Goal: Complete application form

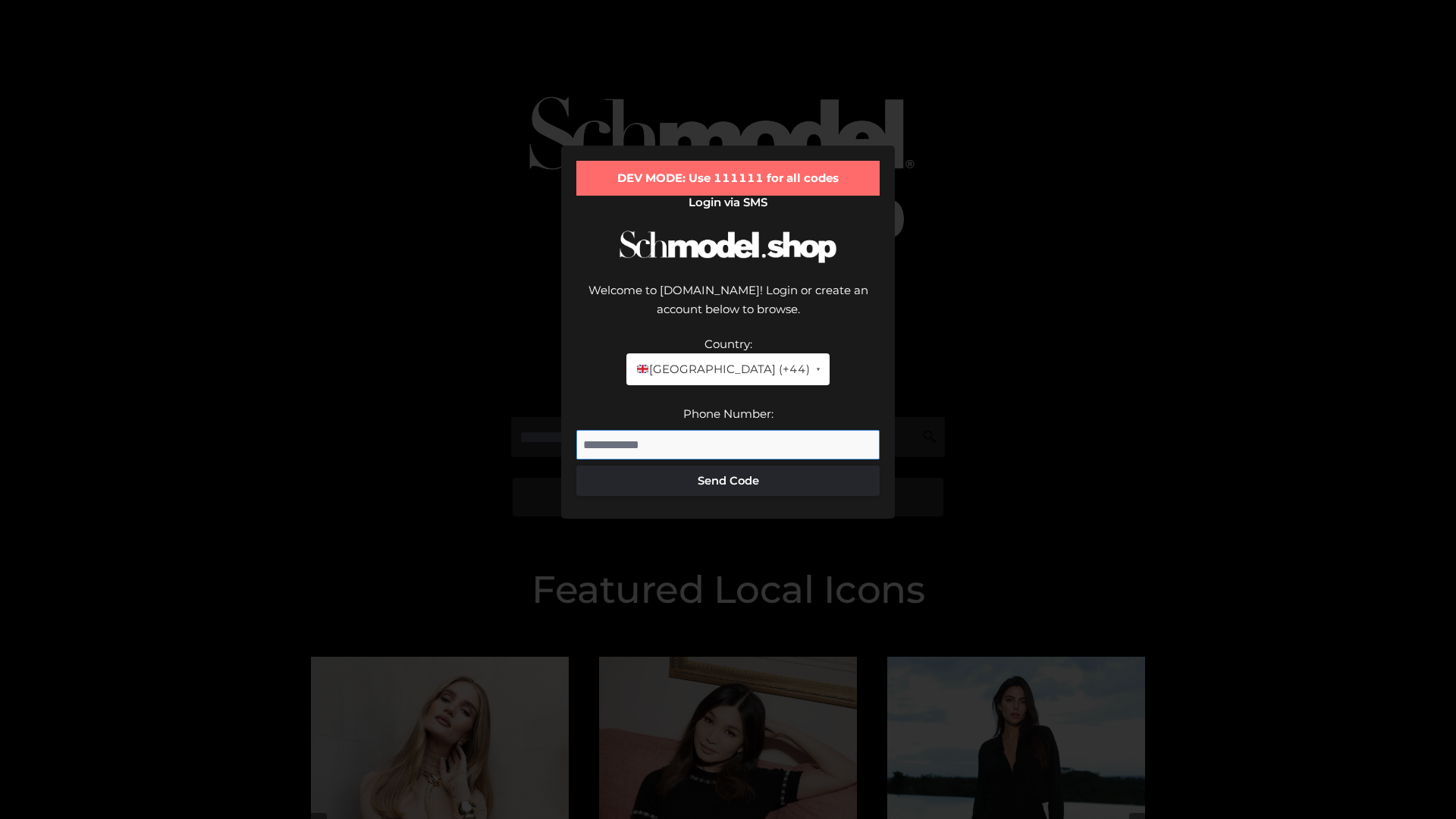
click at [728, 430] on input "Phone Number:" at bounding box center [728, 446] width 304 height 31
type input "**********"
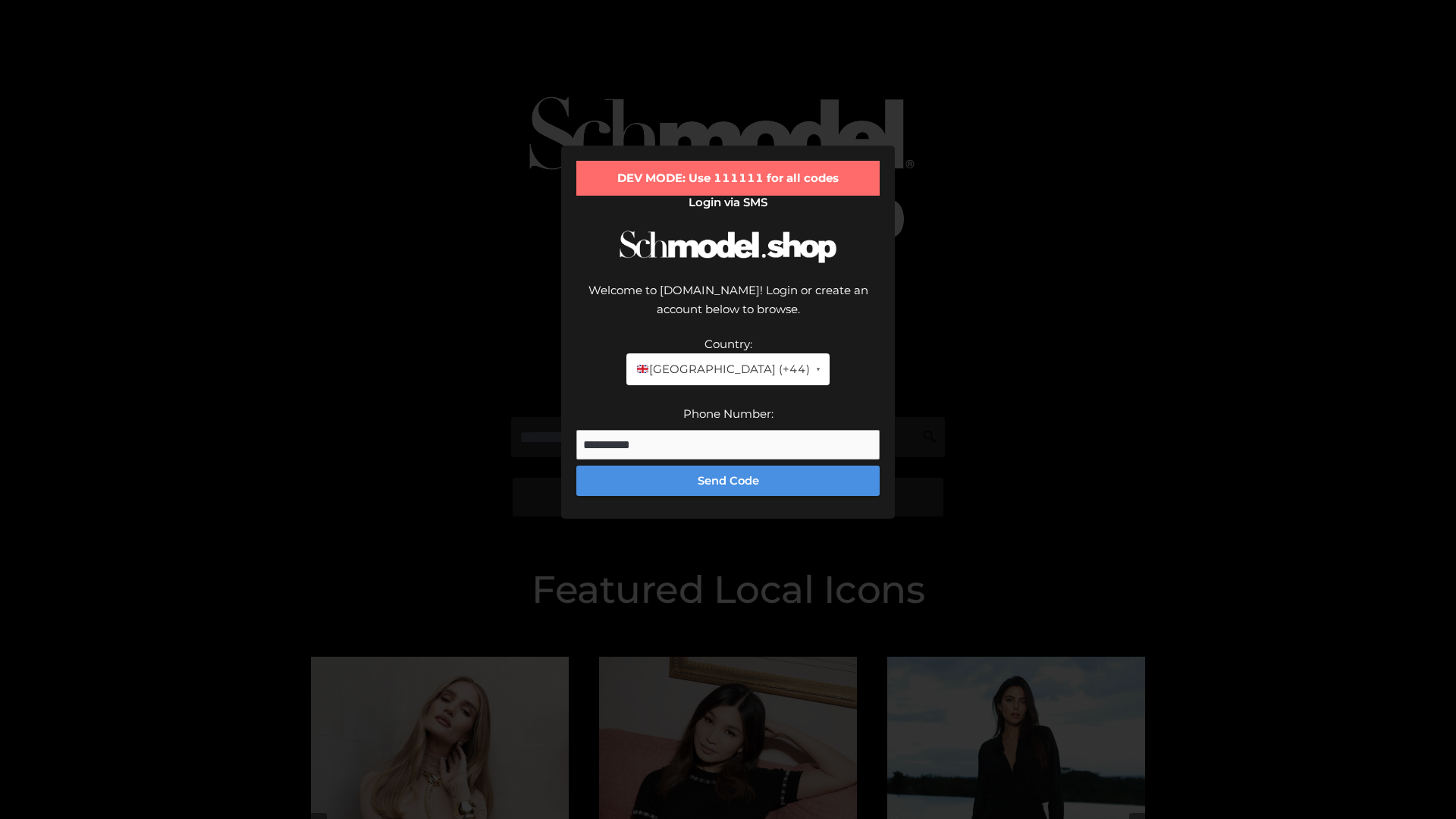
click at [728, 466] on button "Send Code" at bounding box center [728, 481] width 304 height 31
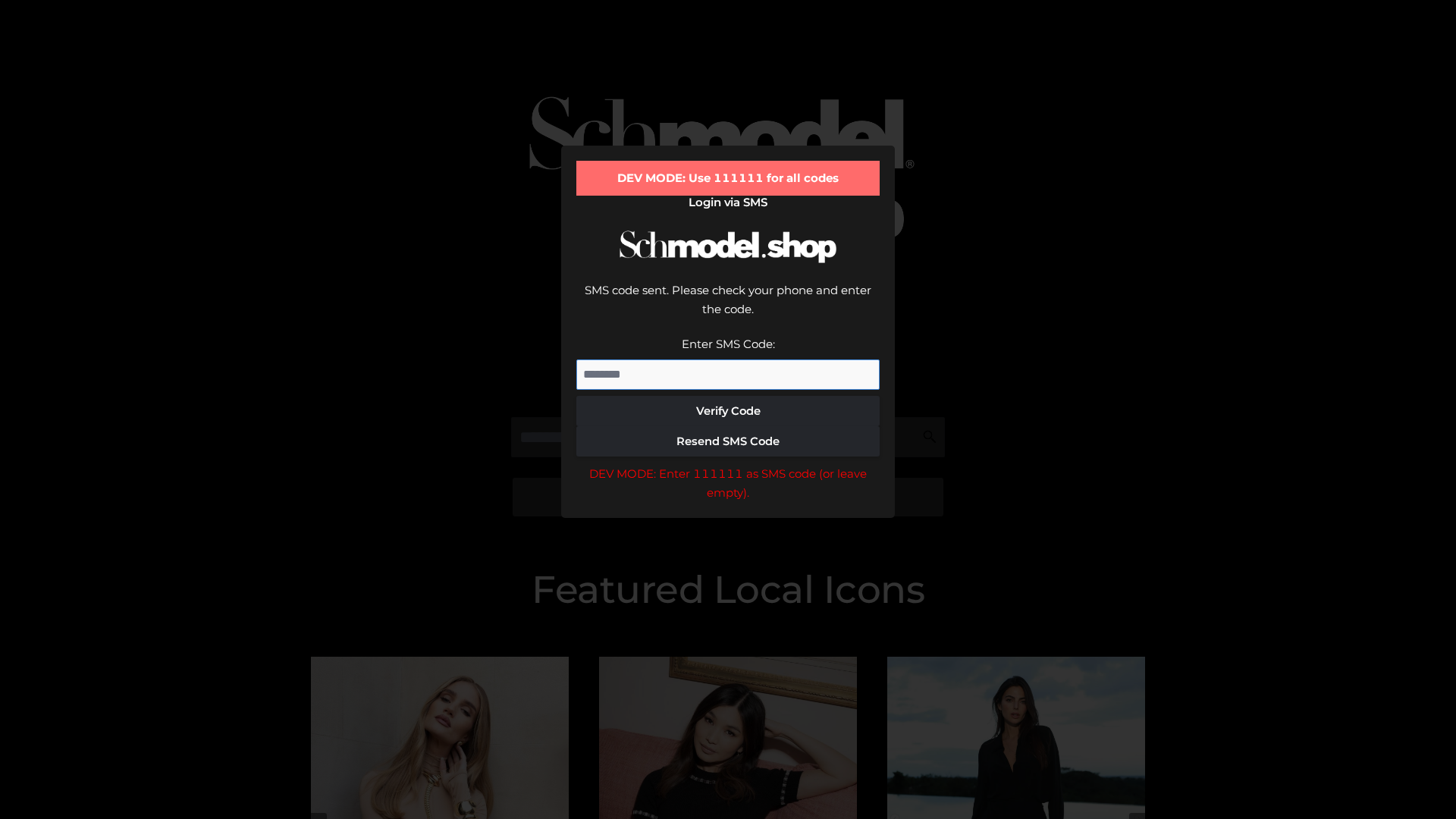
click at [728, 360] on input "Enter SMS Code:" at bounding box center [728, 375] width 304 height 31
type input "******"
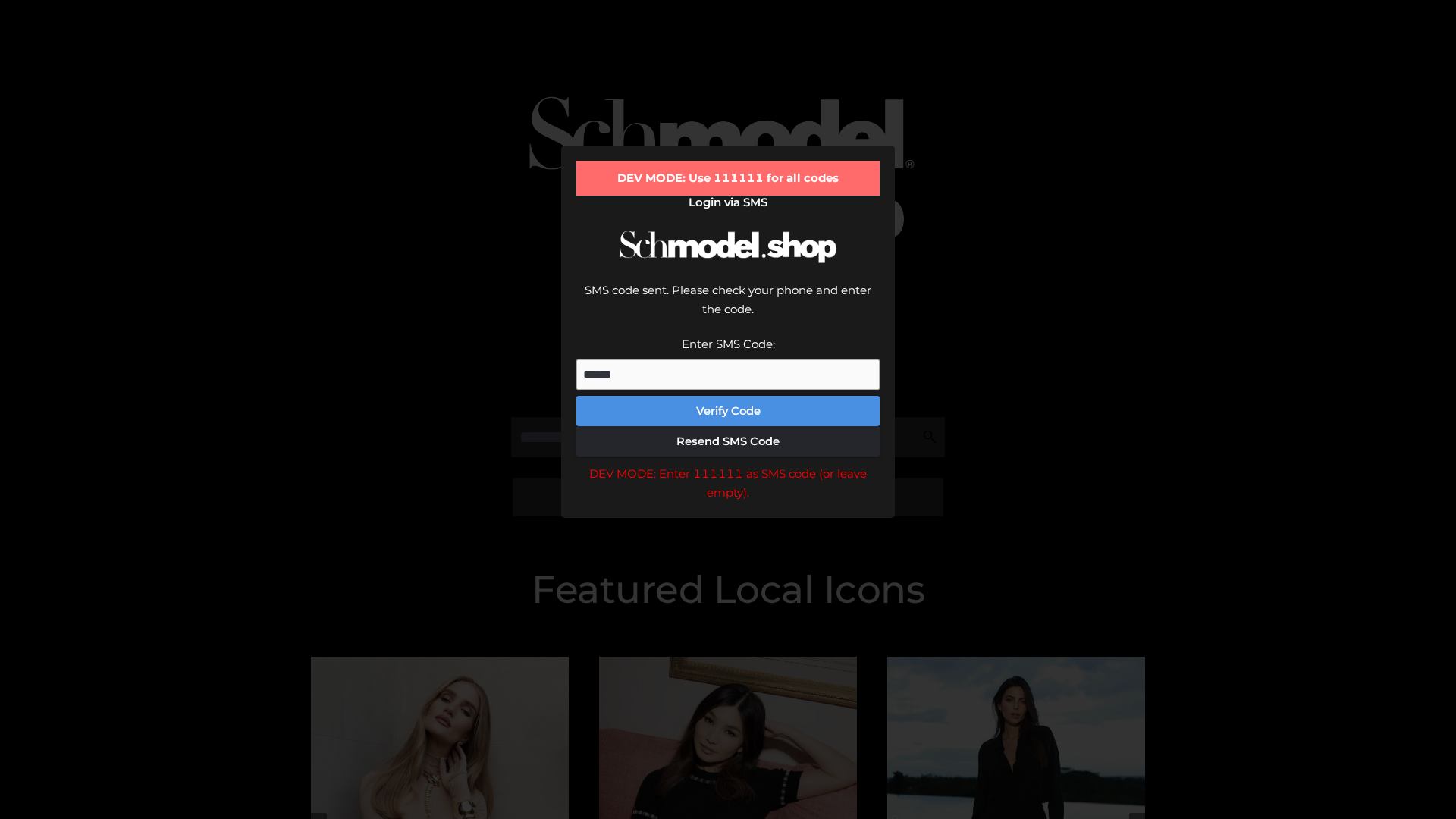
click at [728, 396] on button "Verify Code" at bounding box center [728, 411] width 304 height 31
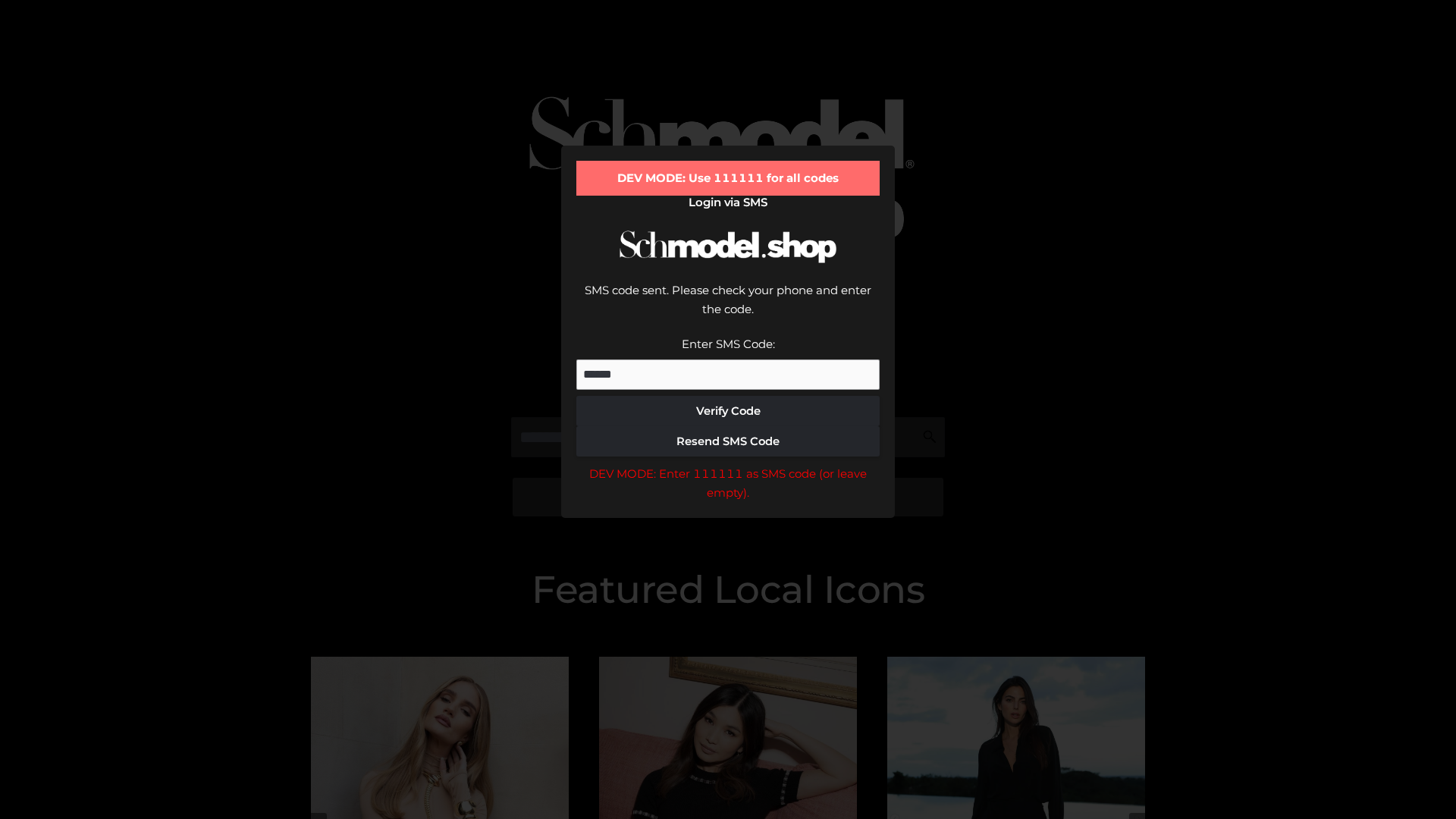
click at [728, 464] on div "DEV MODE: Enter 111111 as SMS code (or leave empty)." at bounding box center [728, 483] width 304 height 39
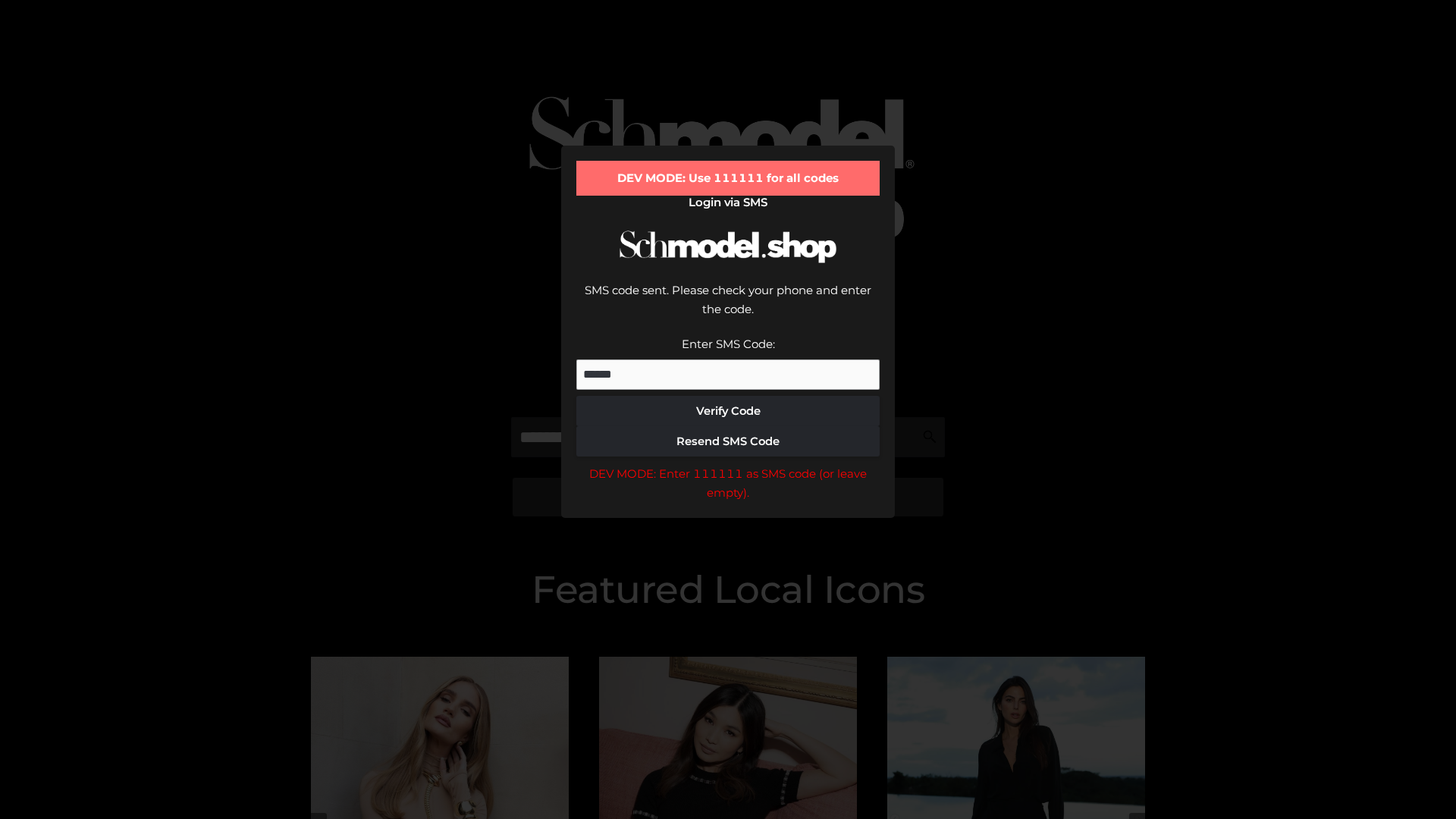
click at [728, 464] on div "DEV MODE: Enter 111111 as SMS code (or leave empty)." at bounding box center [728, 483] width 304 height 39
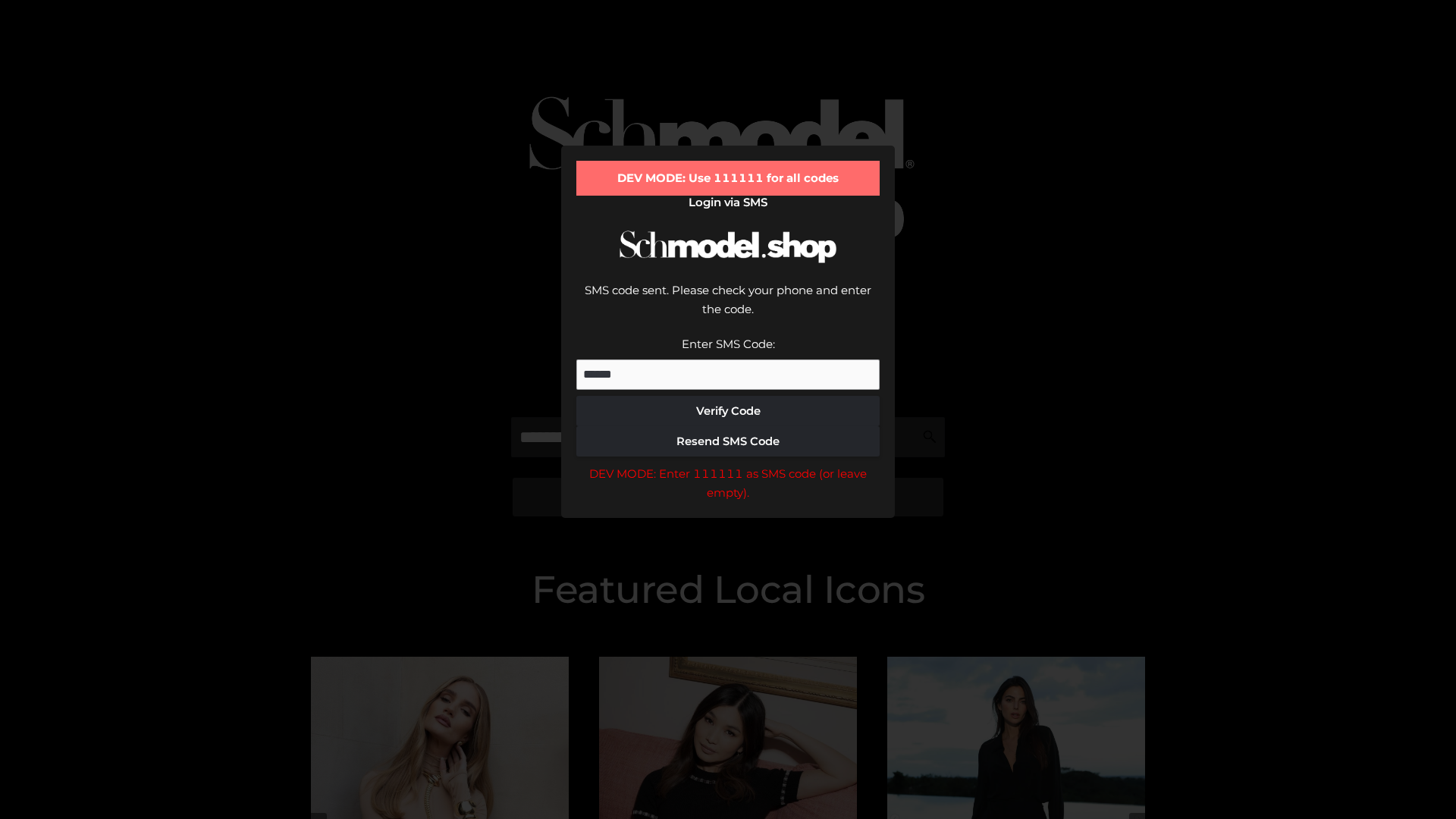
click at [728, 464] on div "DEV MODE: Enter 111111 as SMS code (or leave empty)." at bounding box center [728, 483] width 304 height 39
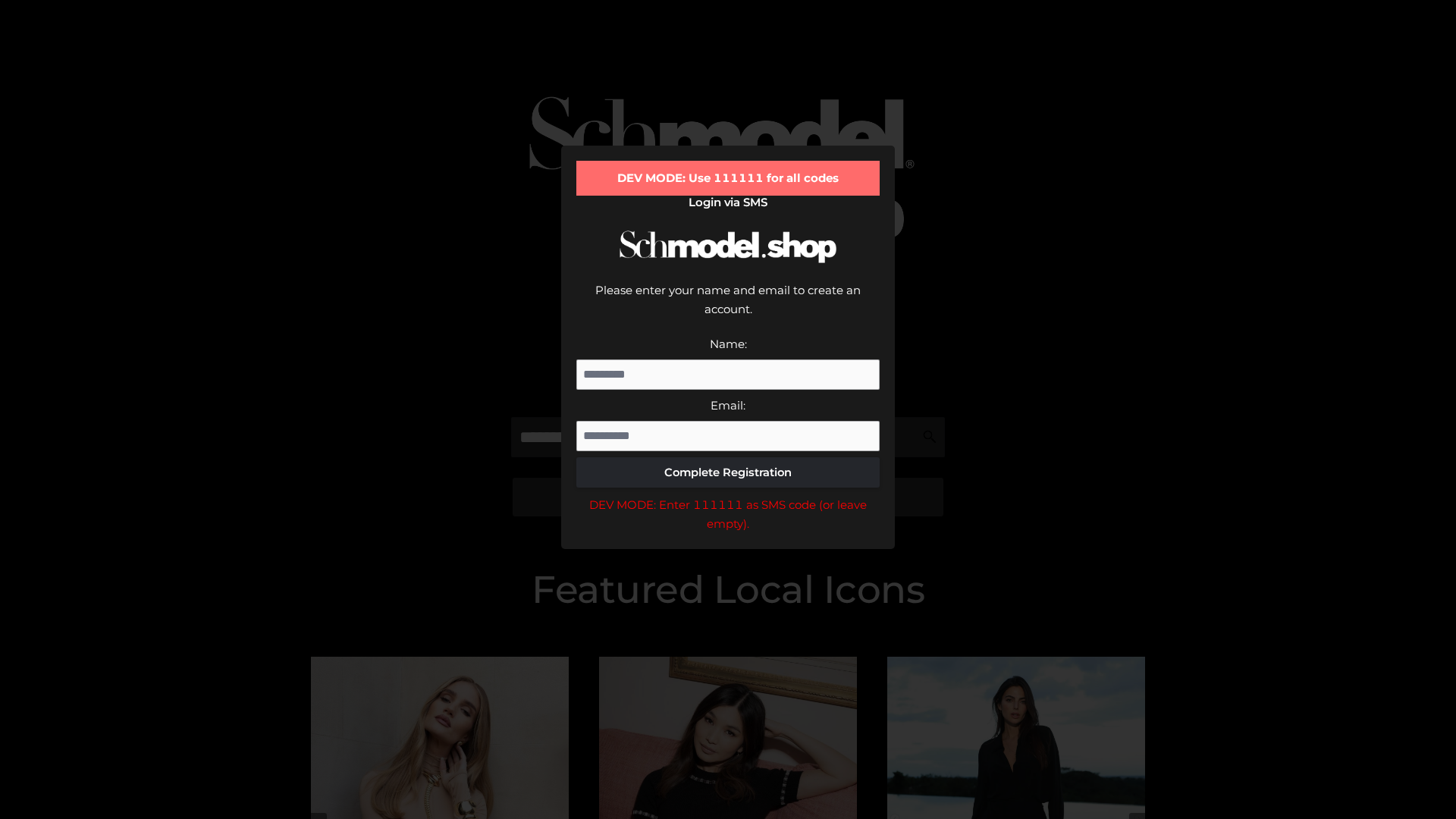
click at [728, 495] on div "DEV MODE: Enter 111111 as SMS code (or leave empty)." at bounding box center [728, 514] width 304 height 39
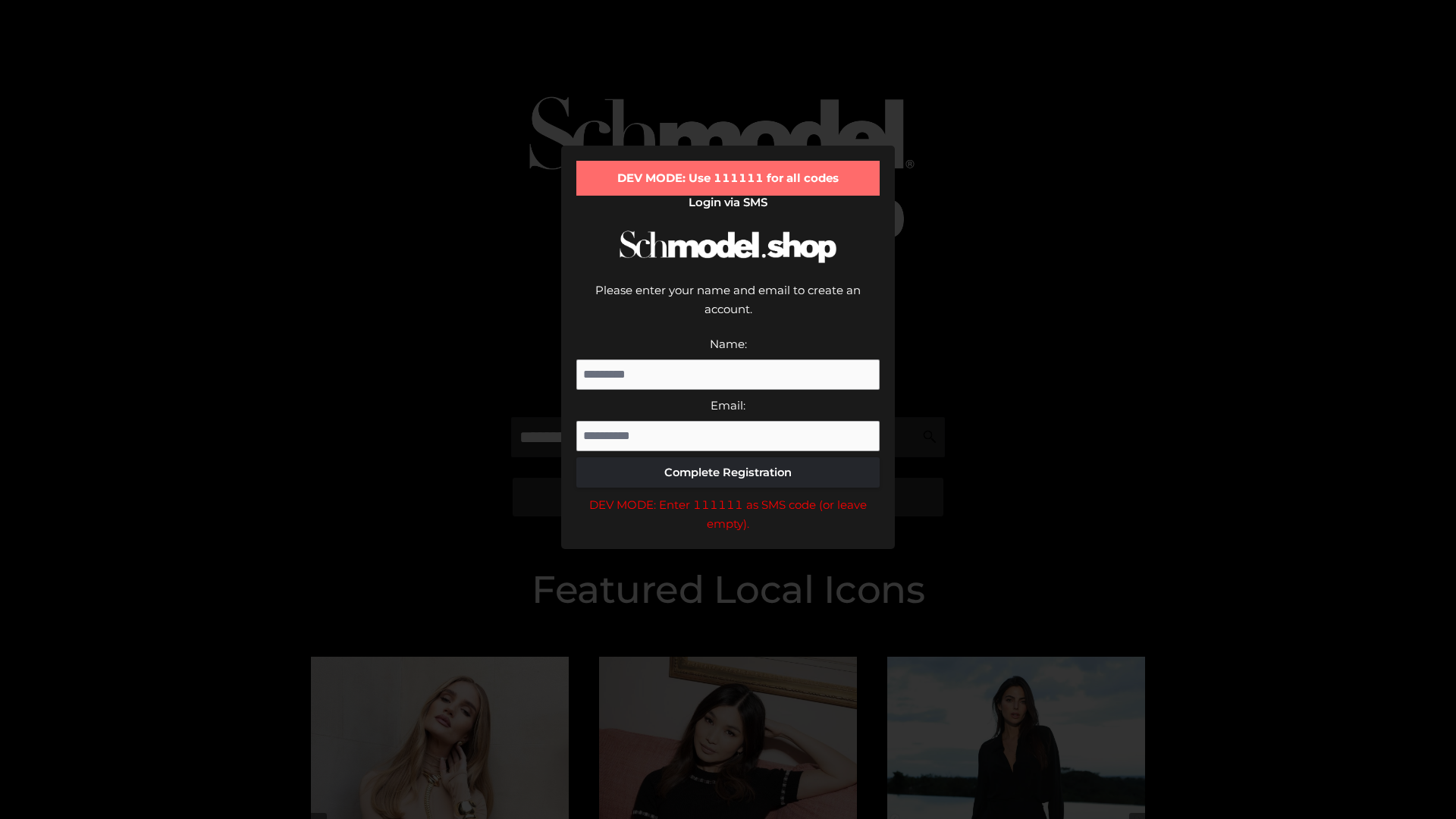
click at [728, 495] on div "DEV MODE: Enter 111111 as SMS code (or leave empty)." at bounding box center [728, 514] width 304 height 39
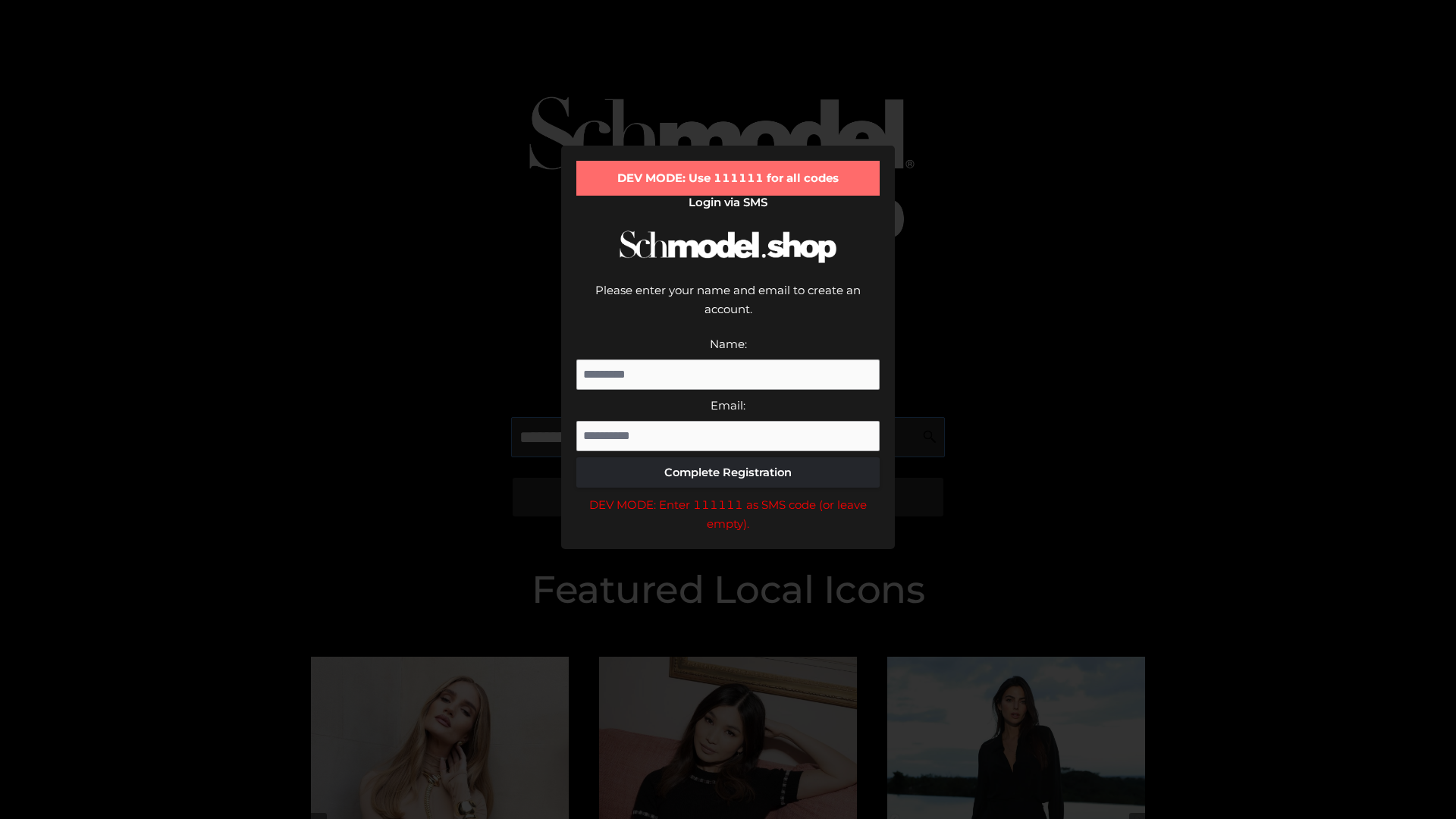
scroll to position [0, 1]
click at [728, 495] on div "DEV MODE: Enter 111111 as SMS code (or leave empty)." at bounding box center [728, 514] width 304 height 39
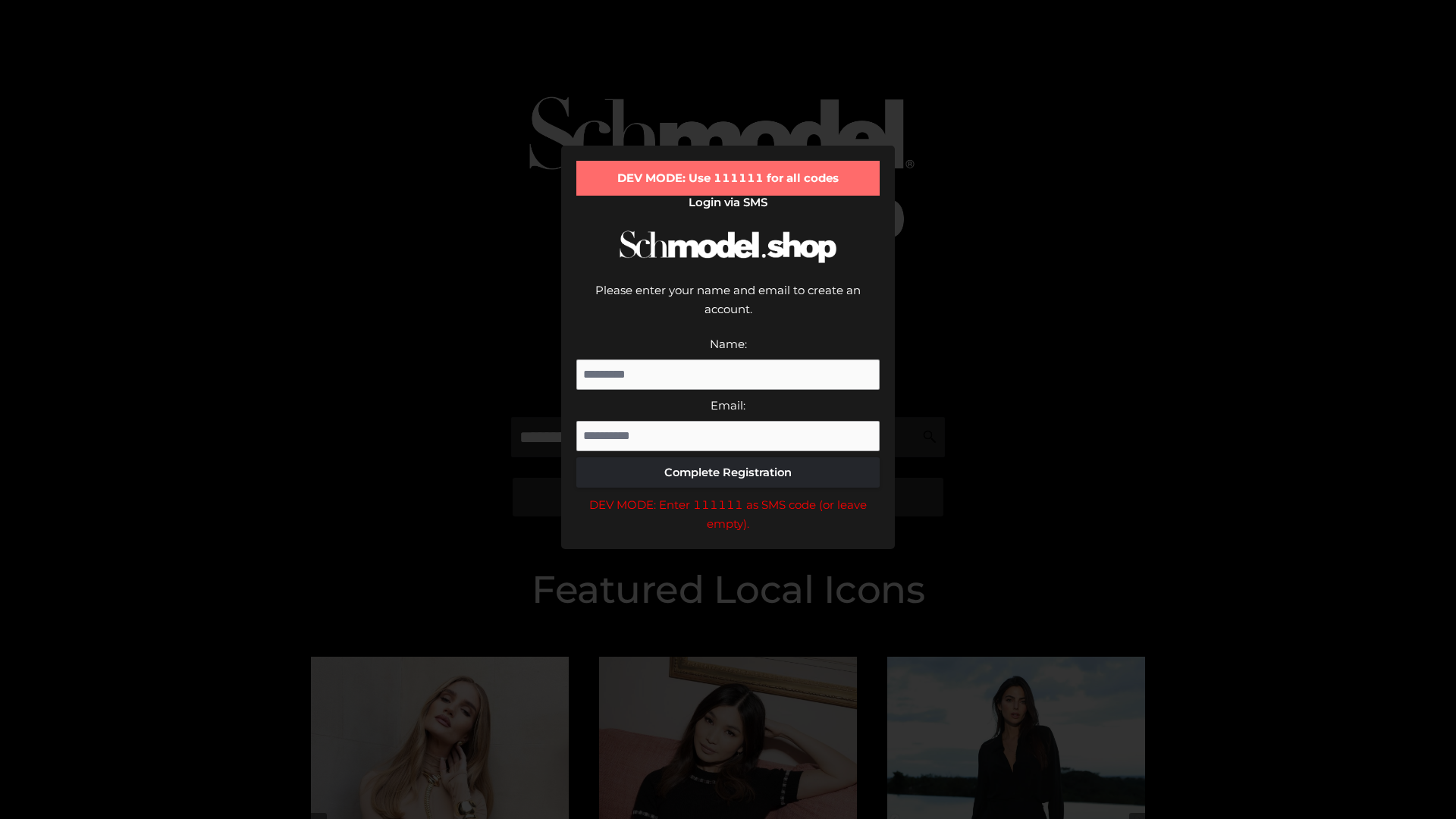
click at [728, 495] on div "DEV MODE: Enter 111111 as SMS code (or leave empty)." at bounding box center [728, 514] width 304 height 39
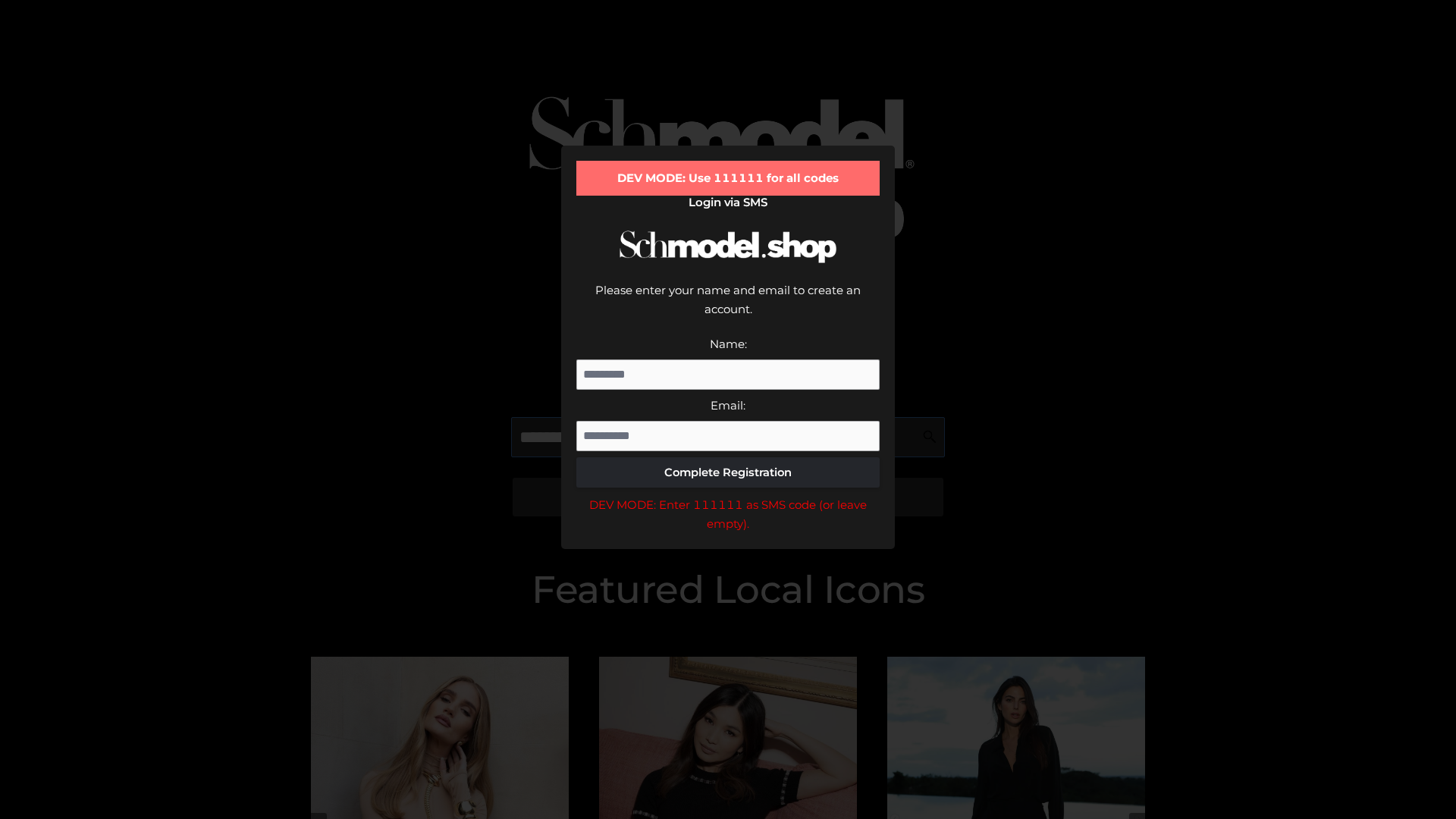
scroll to position [0, 92]
click at [728, 495] on div "DEV MODE: Enter 111111 as SMS code (or leave empty)." at bounding box center [728, 514] width 304 height 39
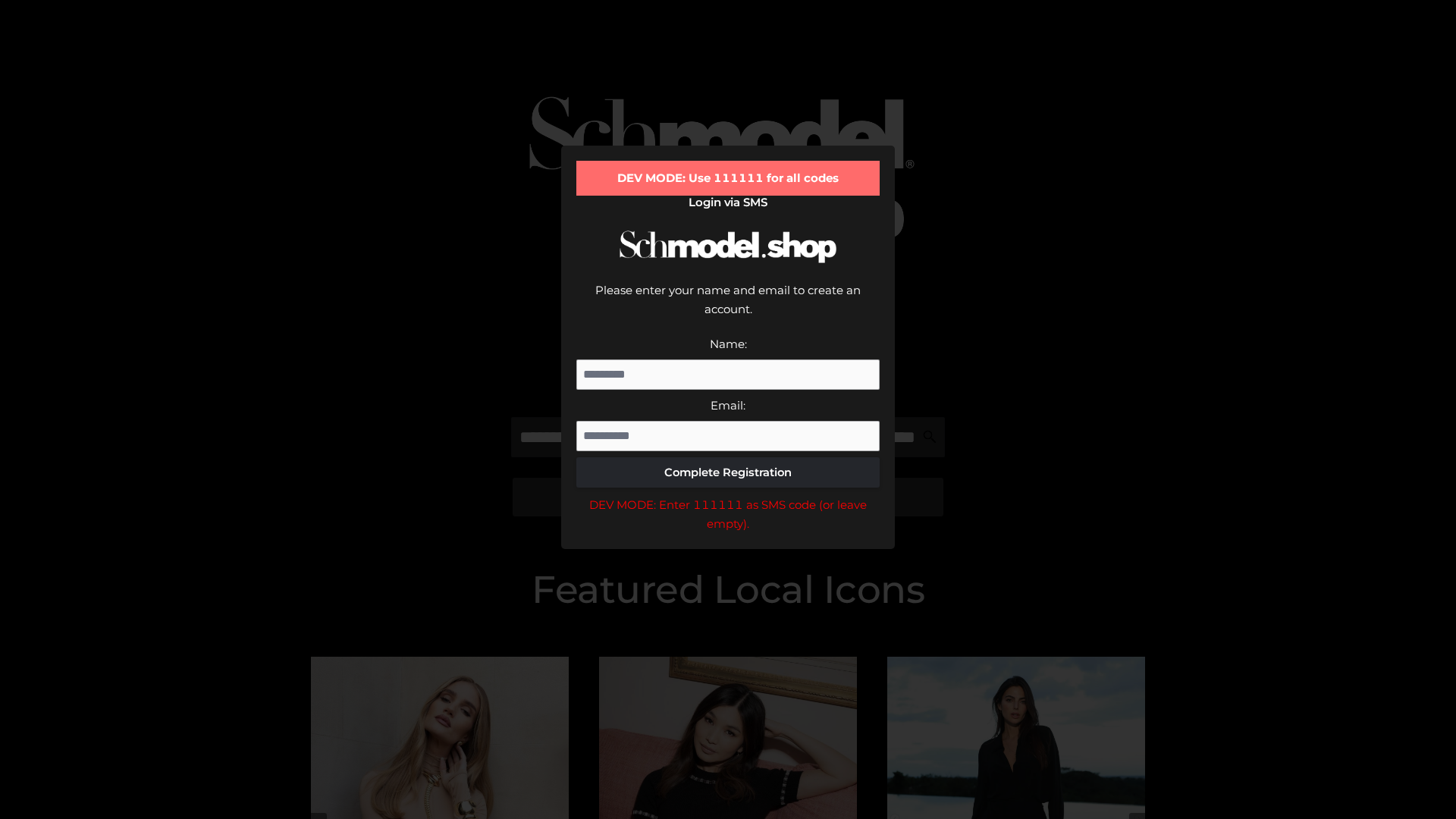
click at [728, 495] on div "DEV MODE: Enter 111111 as SMS code (or leave empty)." at bounding box center [728, 514] width 304 height 39
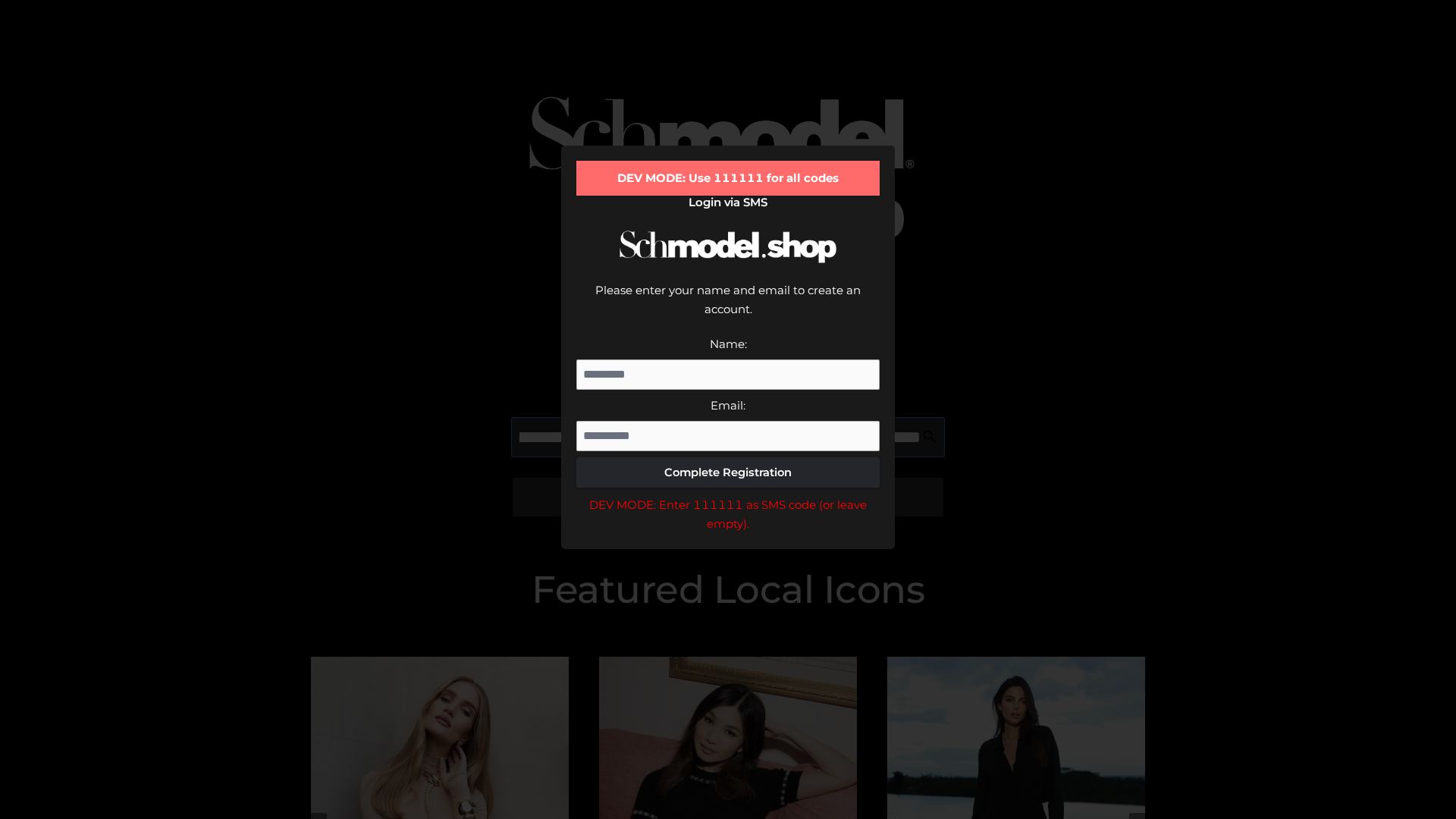
scroll to position [0, 188]
click at [728, 495] on div "DEV MODE: Enter 111111 as SMS code (or leave empty)." at bounding box center [728, 514] width 304 height 39
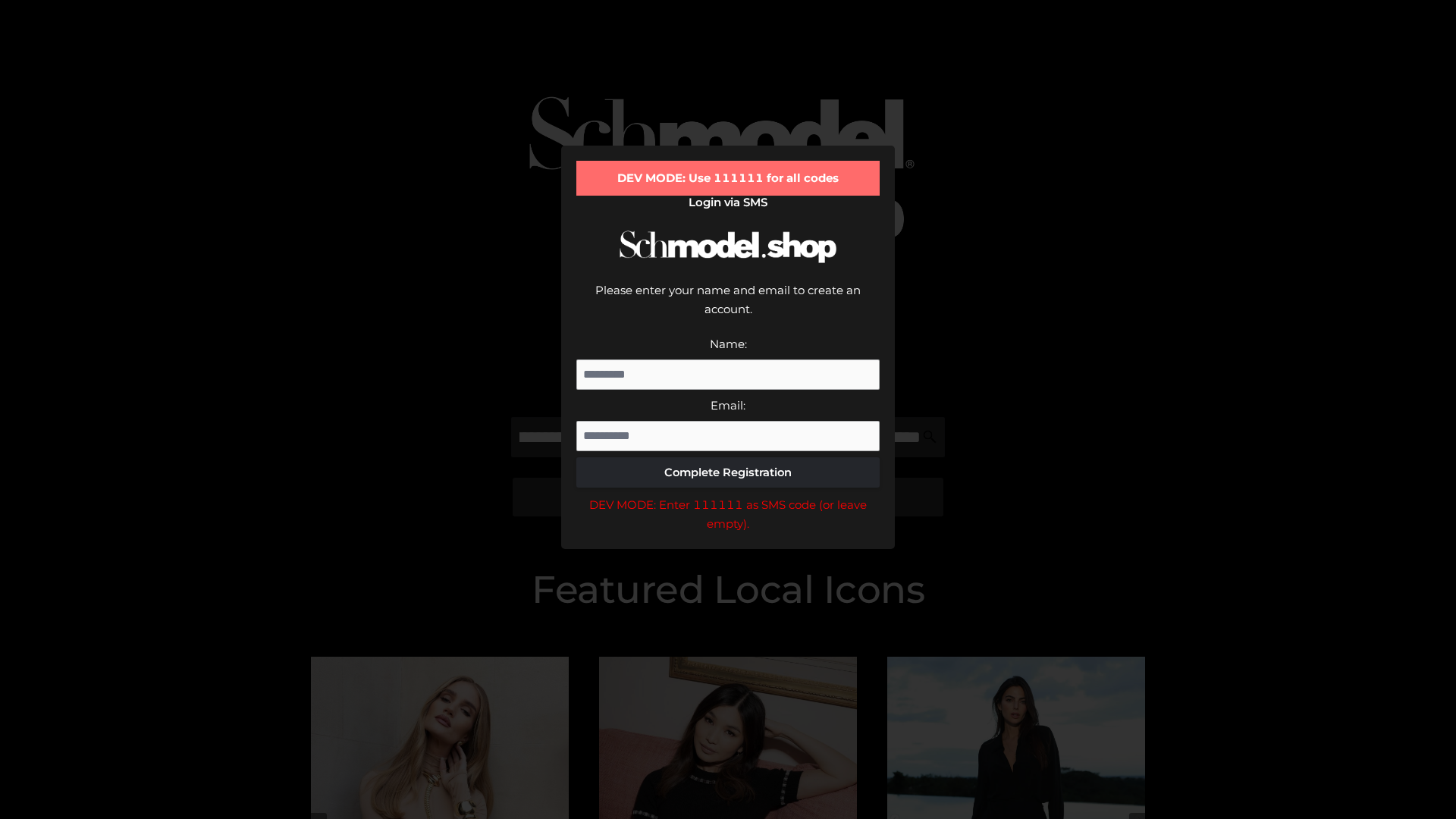
click at [728, 495] on div "DEV MODE: Enter 111111 as SMS code (or leave empty)." at bounding box center [728, 514] width 304 height 39
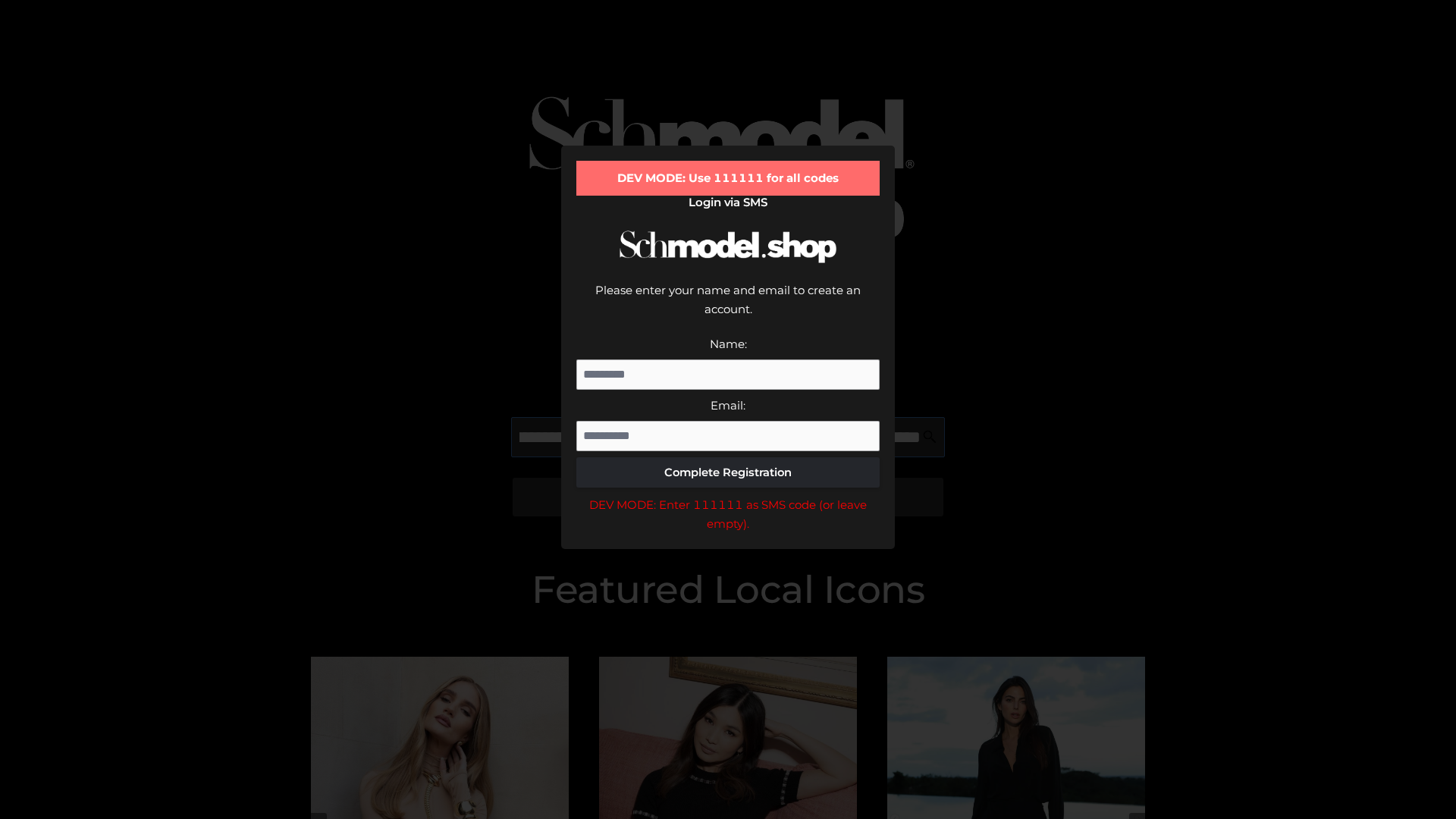
scroll to position [0, 276]
click at [728, 495] on div "DEV MODE: Enter 111111 as SMS code (or leave empty)." at bounding box center [728, 514] width 304 height 39
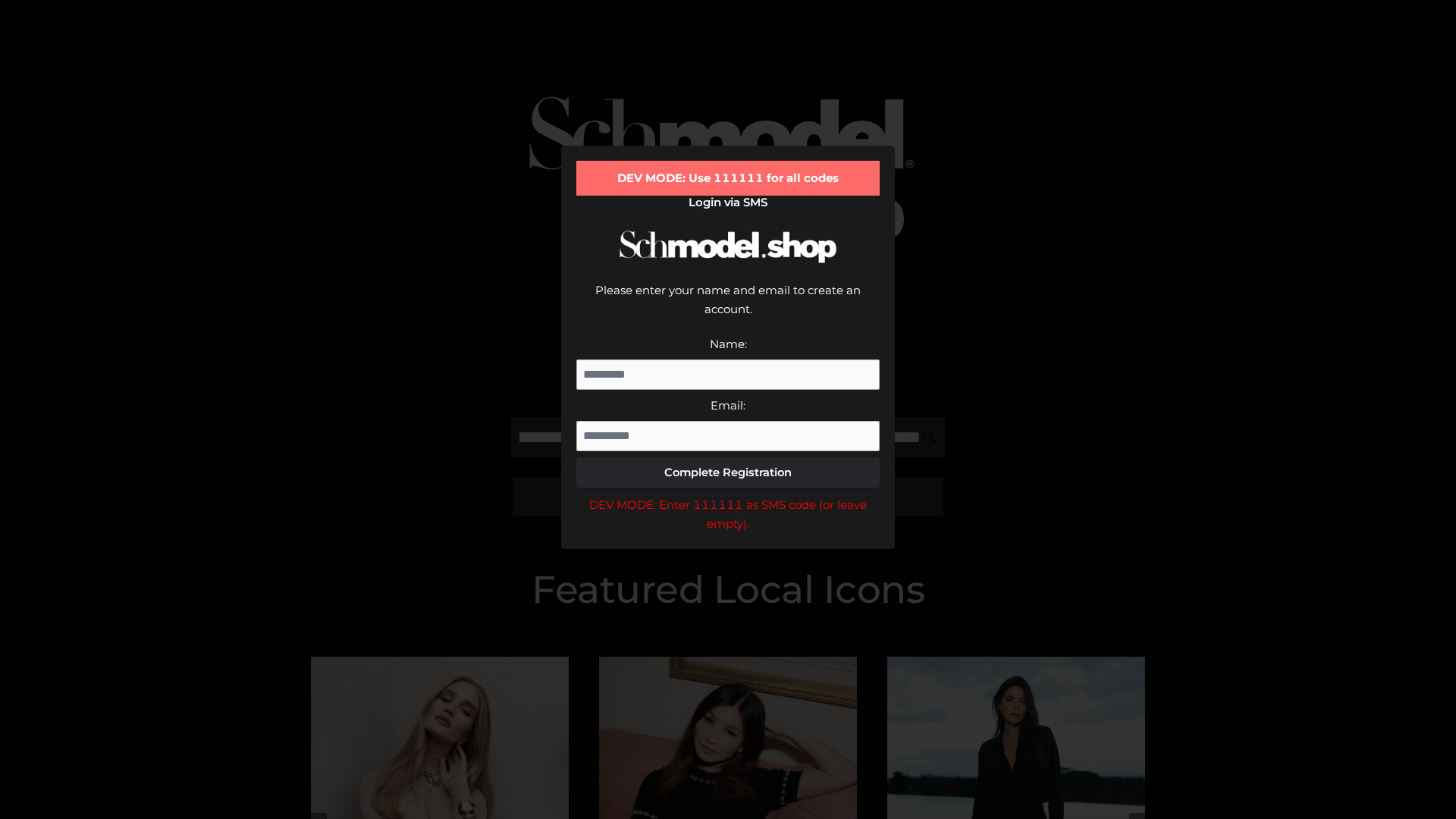
click at [728, 495] on div "DEV MODE: Enter 111111 as SMS code (or leave empty)." at bounding box center [728, 514] width 304 height 39
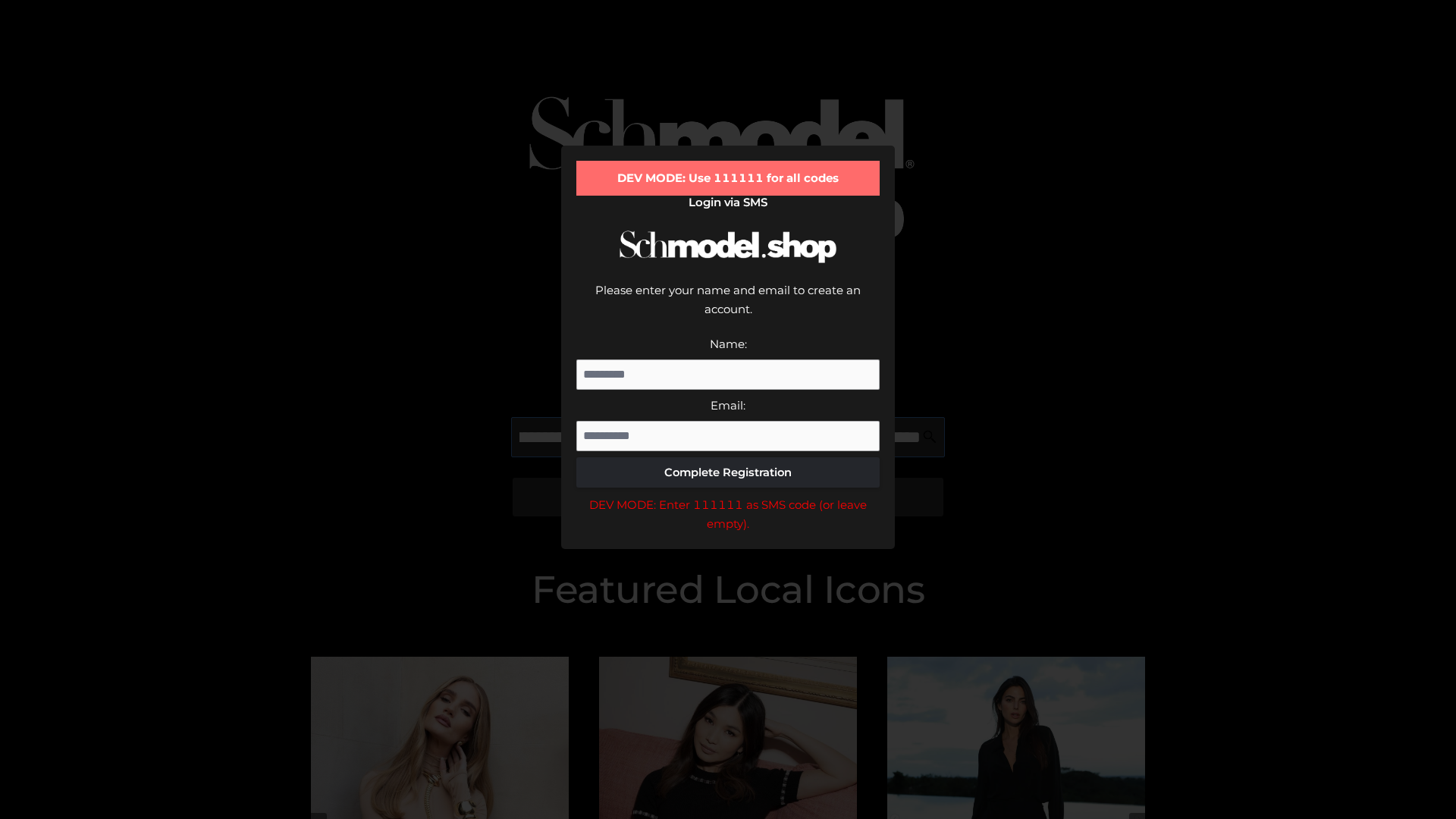
scroll to position [0, 367]
click at [728, 495] on div "DEV MODE: Enter 111111 as SMS code (or leave empty)." at bounding box center [728, 514] width 304 height 39
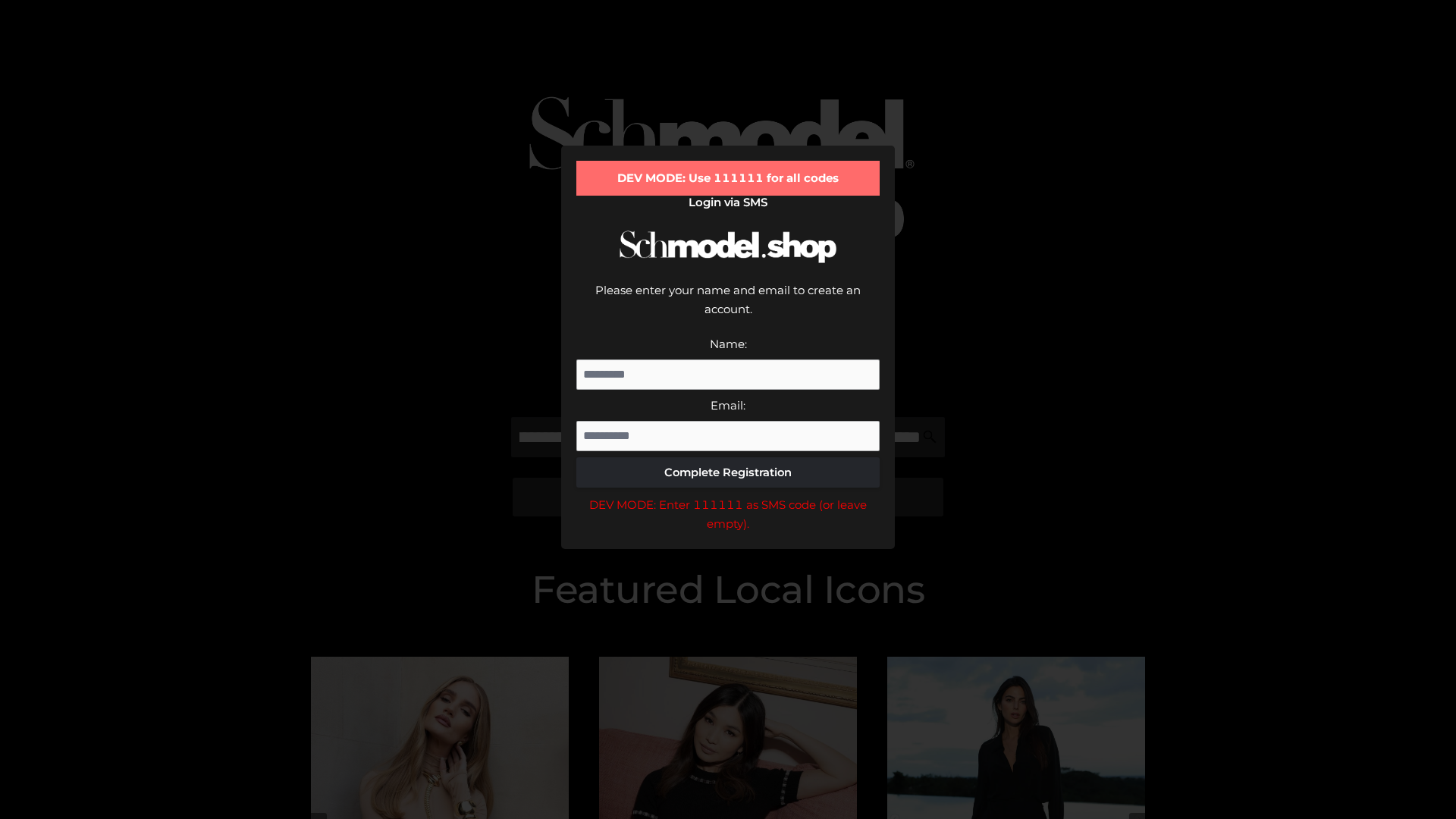
click at [728, 495] on div "DEV MODE: Enter 111111 as SMS code (or leave empty)." at bounding box center [728, 514] width 304 height 39
type input "**********"
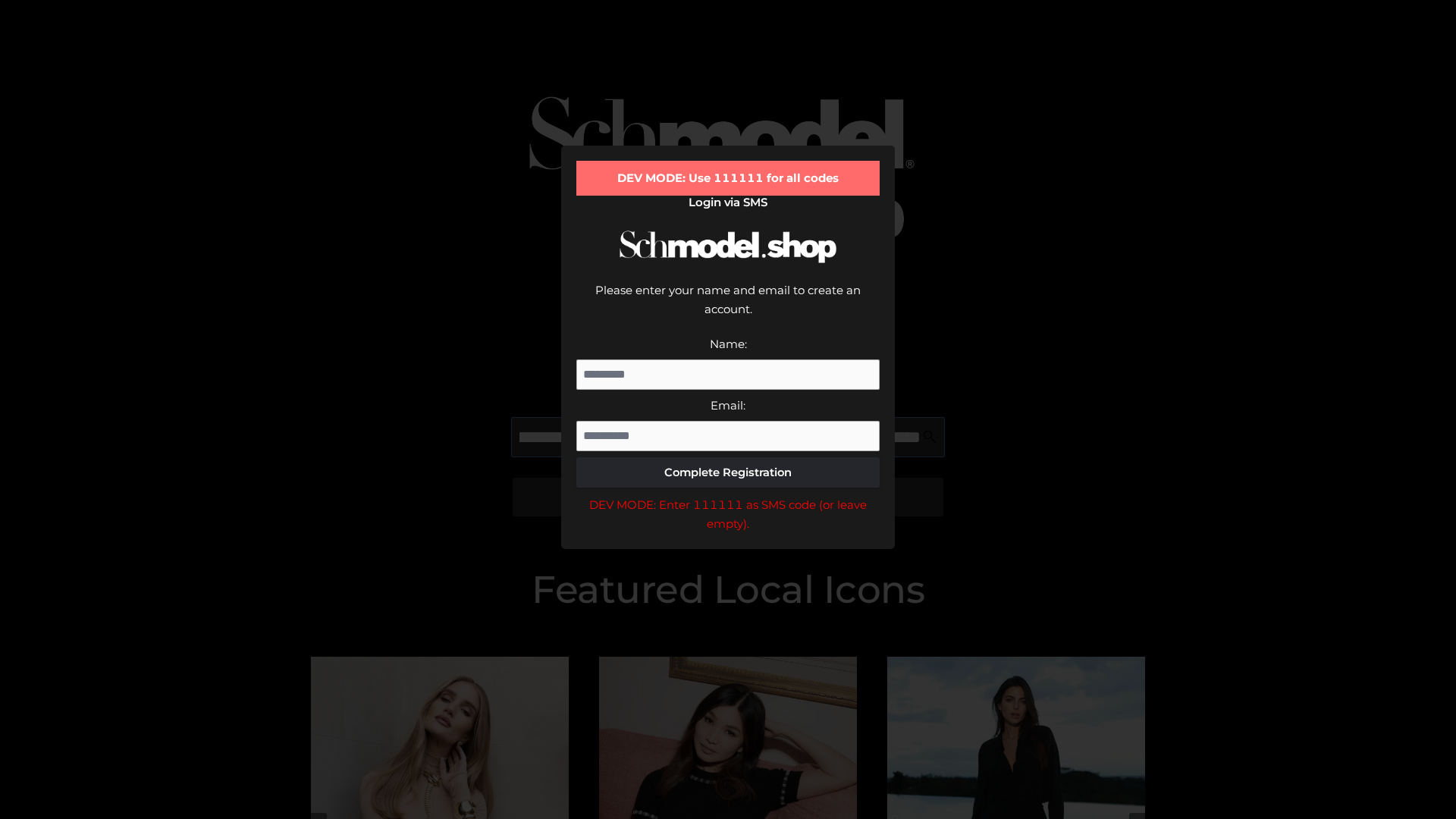
scroll to position [0, 440]
